Goal: Task Accomplishment & Management: Use online tool/utility

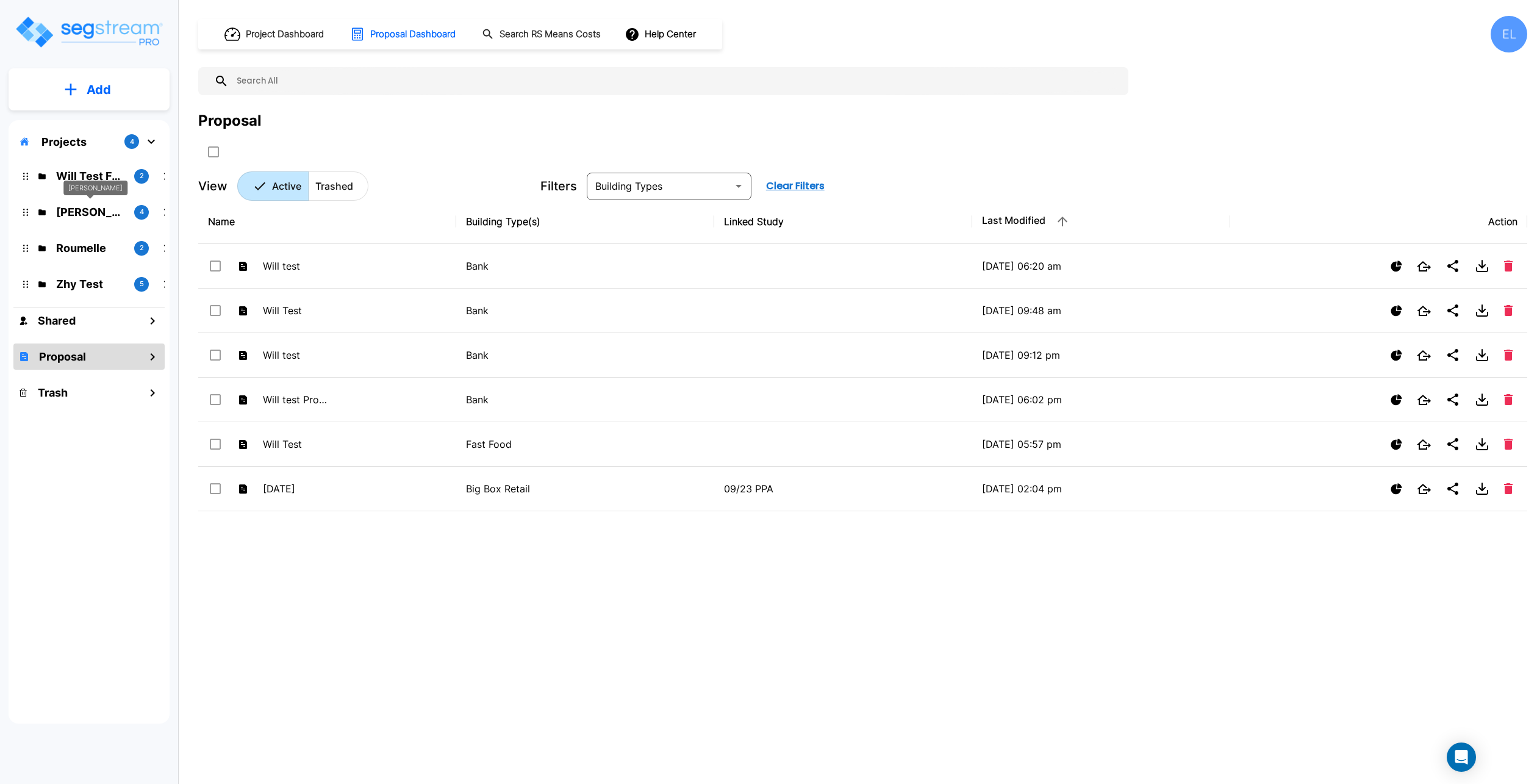
click at [104, 209] on p "[PERSON_NAME]" at bounding box center [90, 212] width 69 height 16
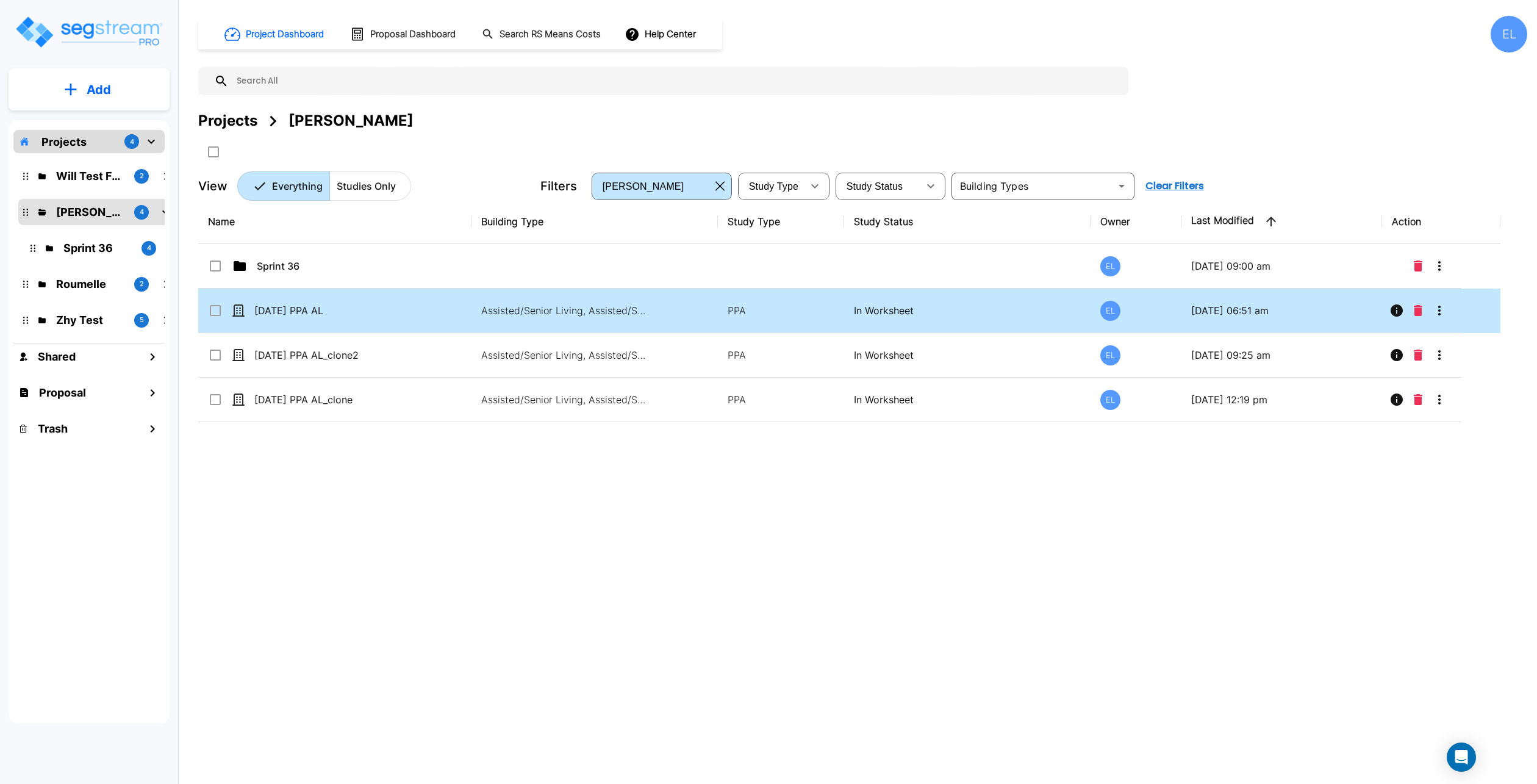
click at [205, 312] on td "[DATE] PPA AL" at bounding box center [335, 311] width 273 height 45
checkbox input "true"
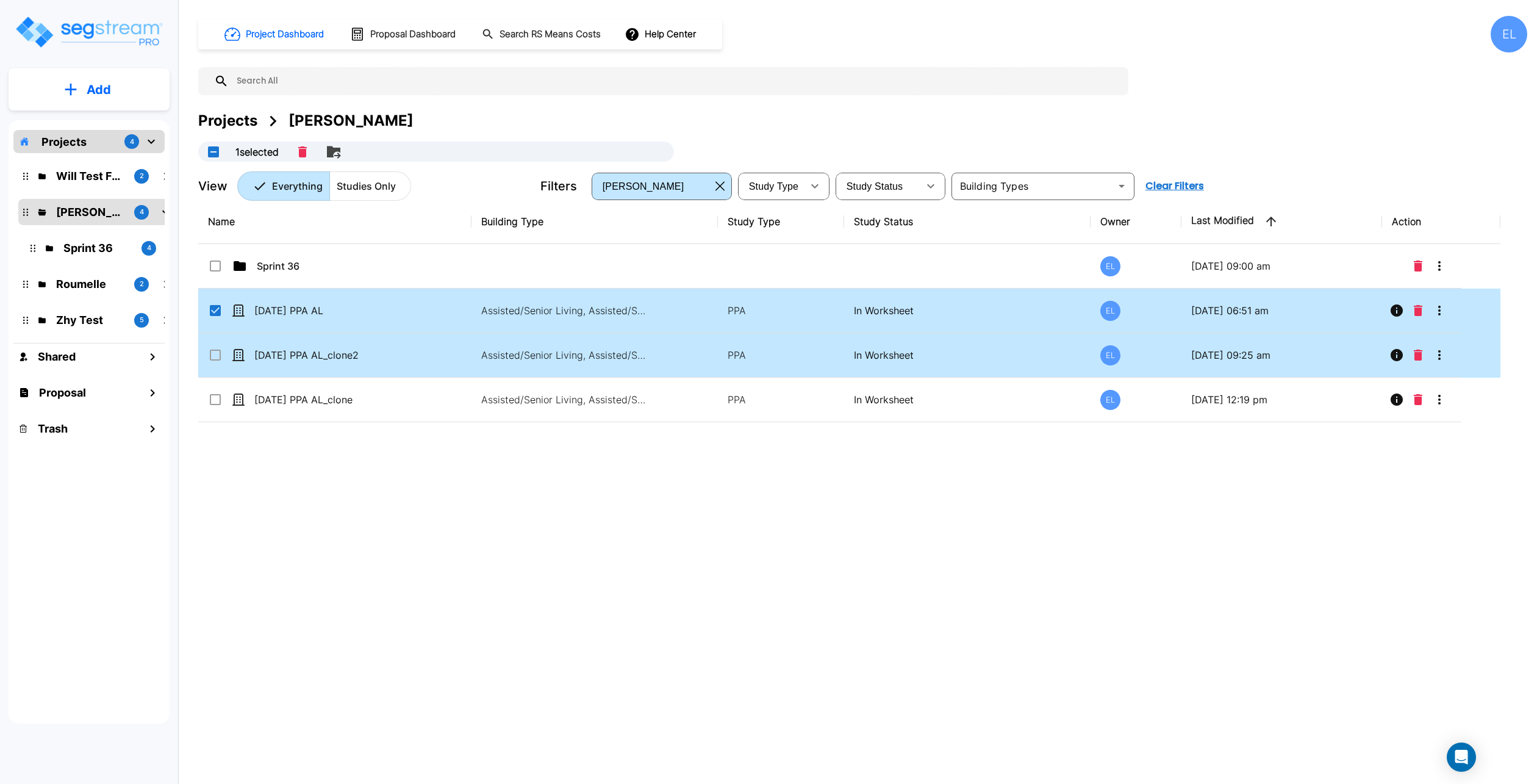
click at [220, 349] on input "select row 04Sept PPA AL_clone2" at bounding box center [214, 353] width 13 height 11
checkbox input "true"
click at [314, 150] on icon "Merge" at bounding box center [307, 152] width 15 height 15
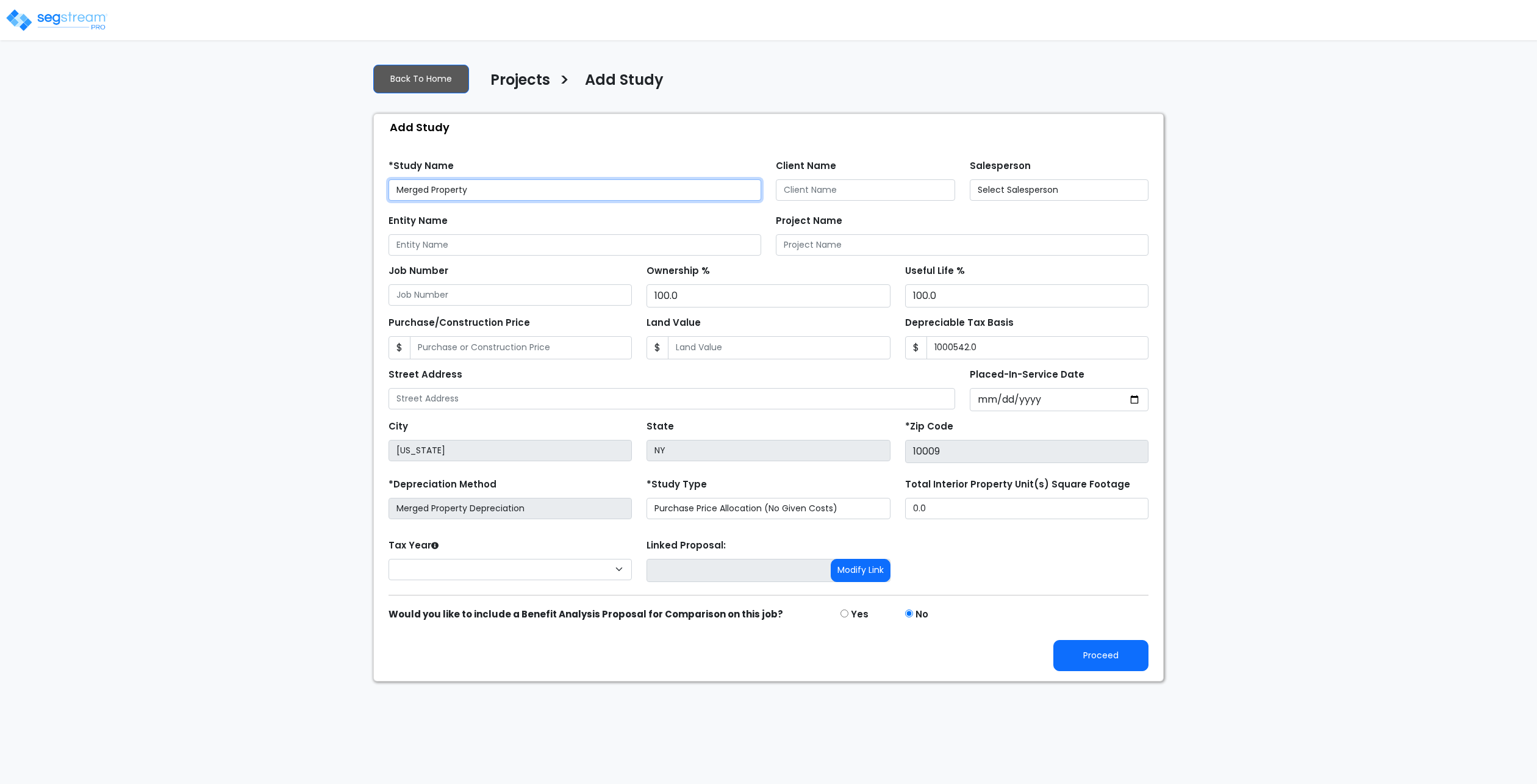
type input "1,000,542.0"
select select "2025"
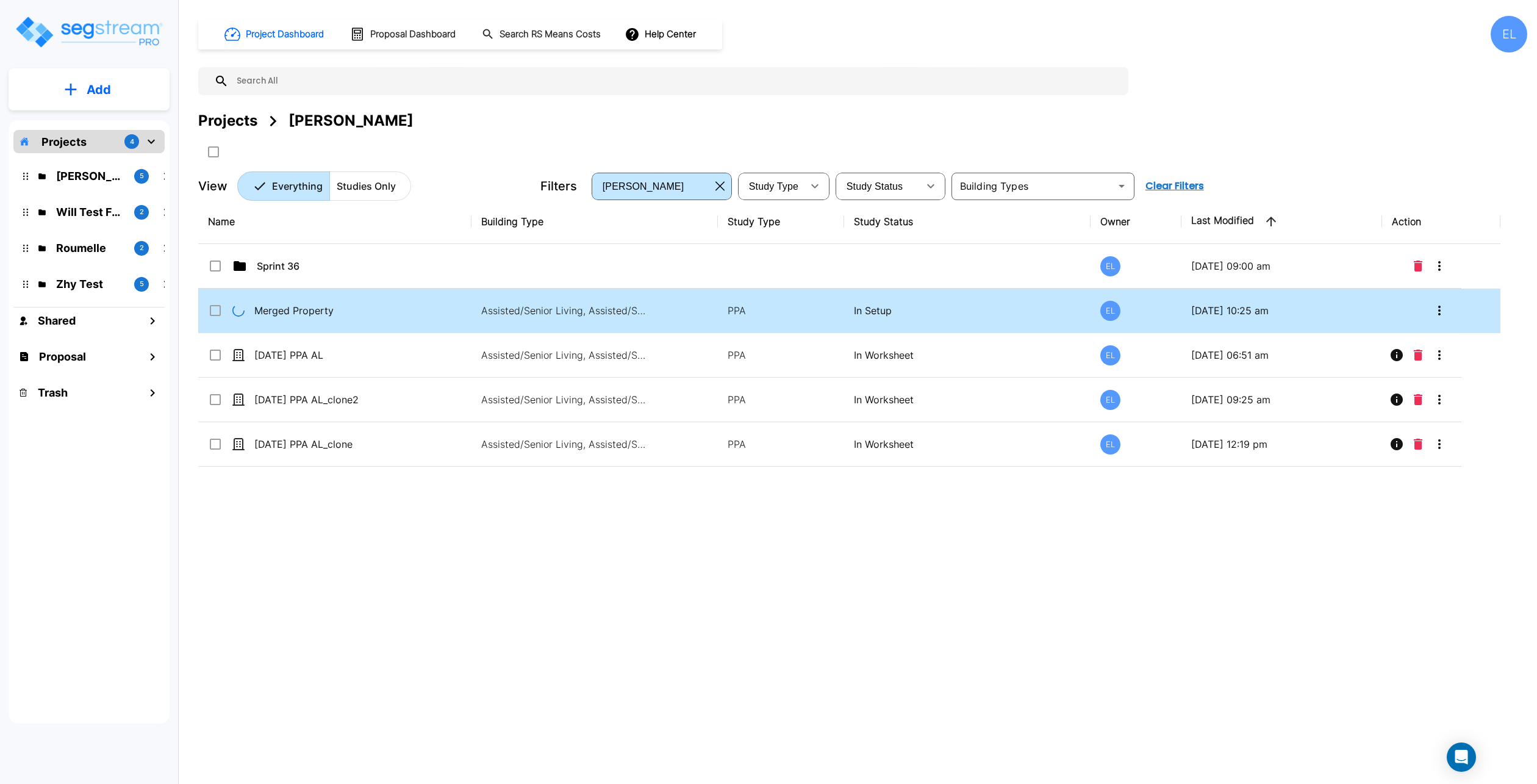
click at [338, 313] on p "Merged Property" at bounding box center [315, 311] width 122 height 15
checkbox input "true"
click at [338, 313] on p "Merged Property" at bounding box center [315, 311] width 122 height 15
